Goal: Navigation & Orientation: Find specific page/section

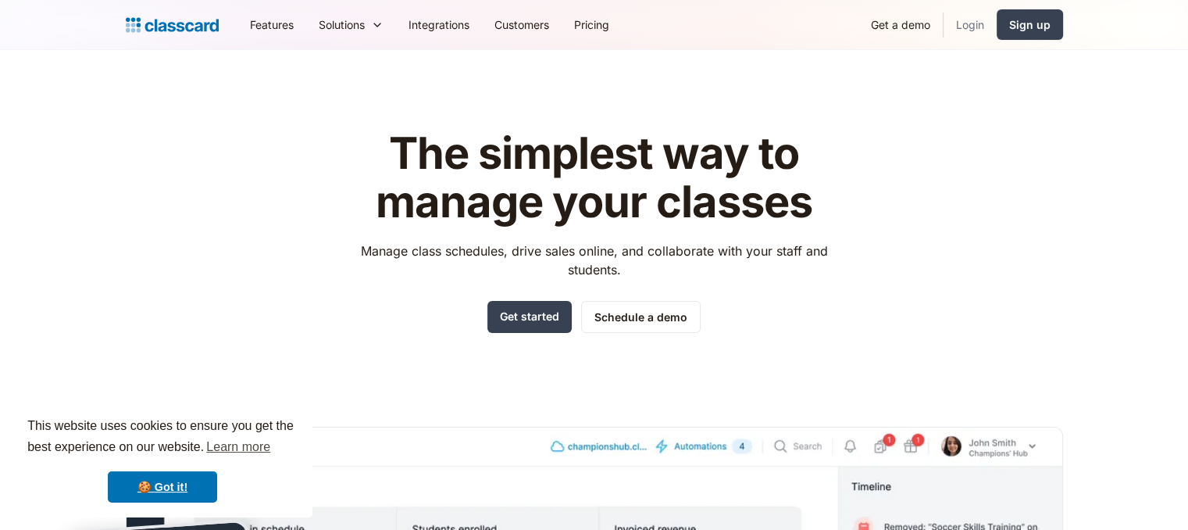
click at [980, 22] on link "Login" at bounding box center [970, 24] width 53 height 35
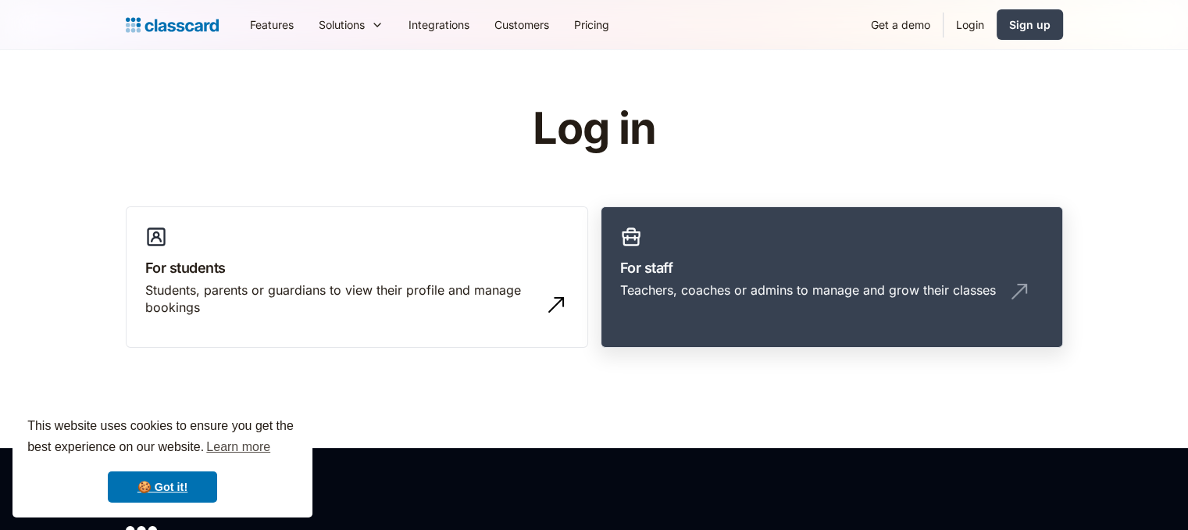
click at [812, 273] on h3 "For staff" at bounding box center [831, 267] width 423 height 21
